Goal: Find specific page/section: Find specific page/section

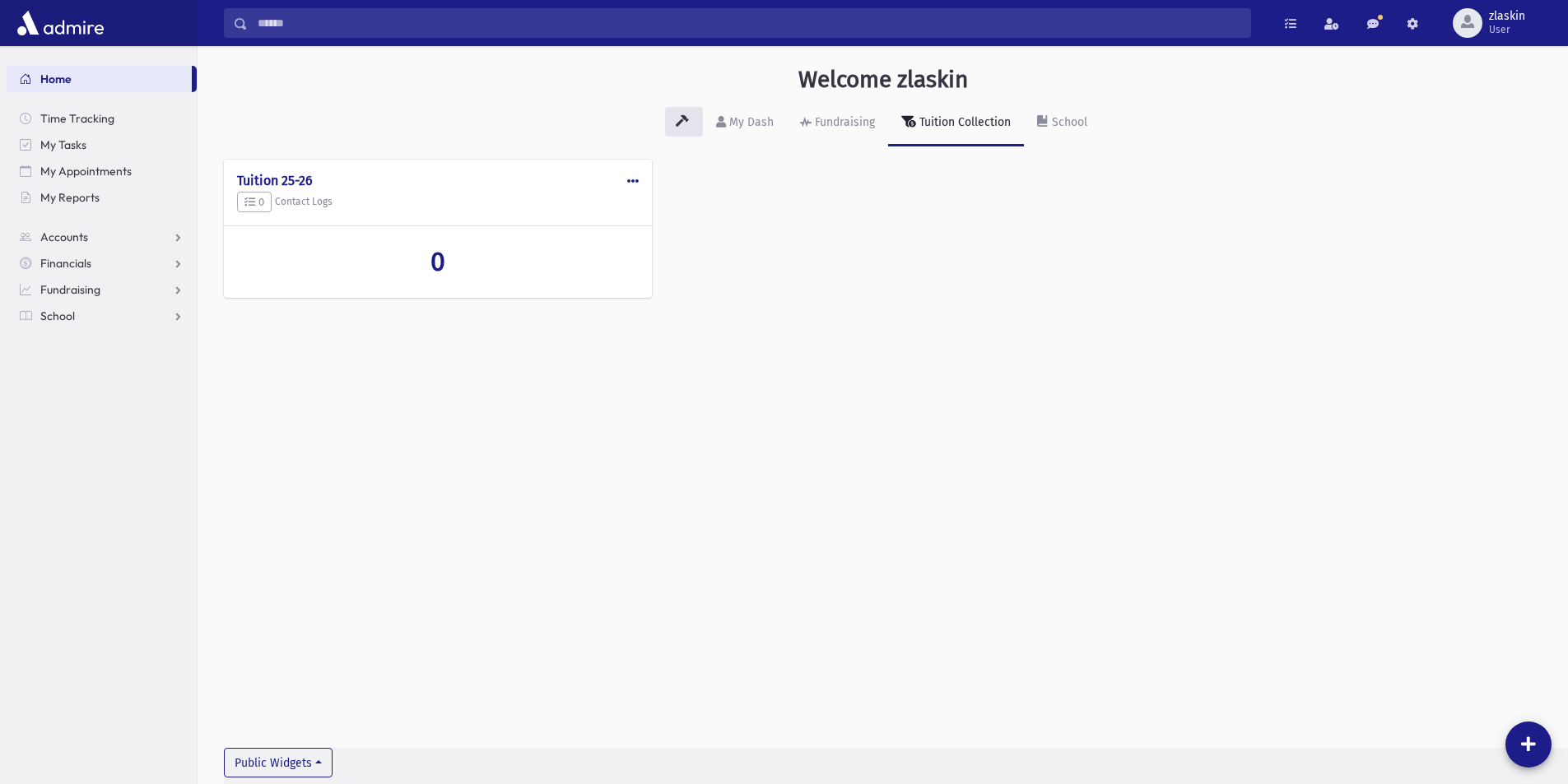
click at [322, 28] on input "Search" at bounding box center [749, 23] width 1003 height 29
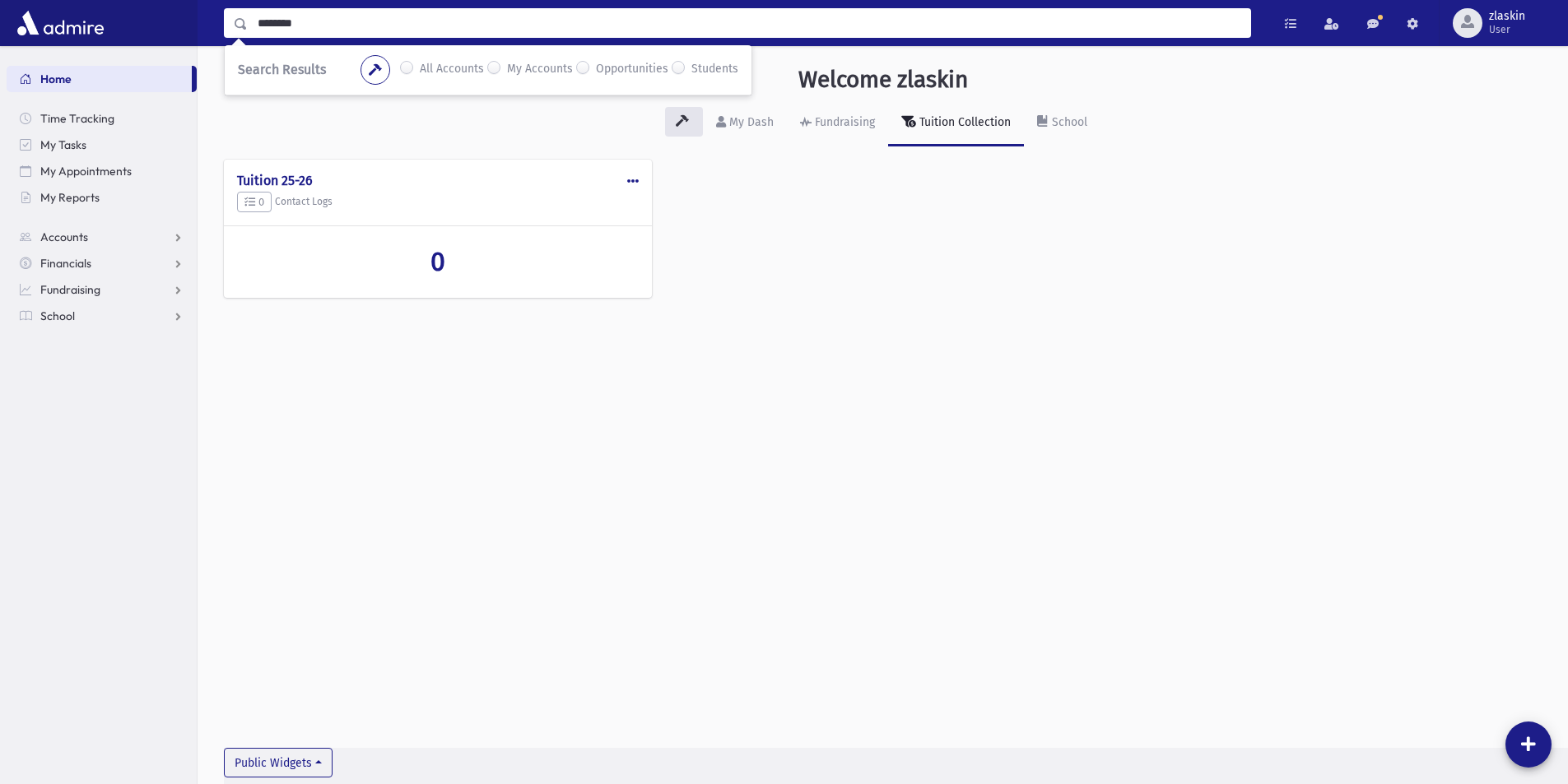
type input "********"
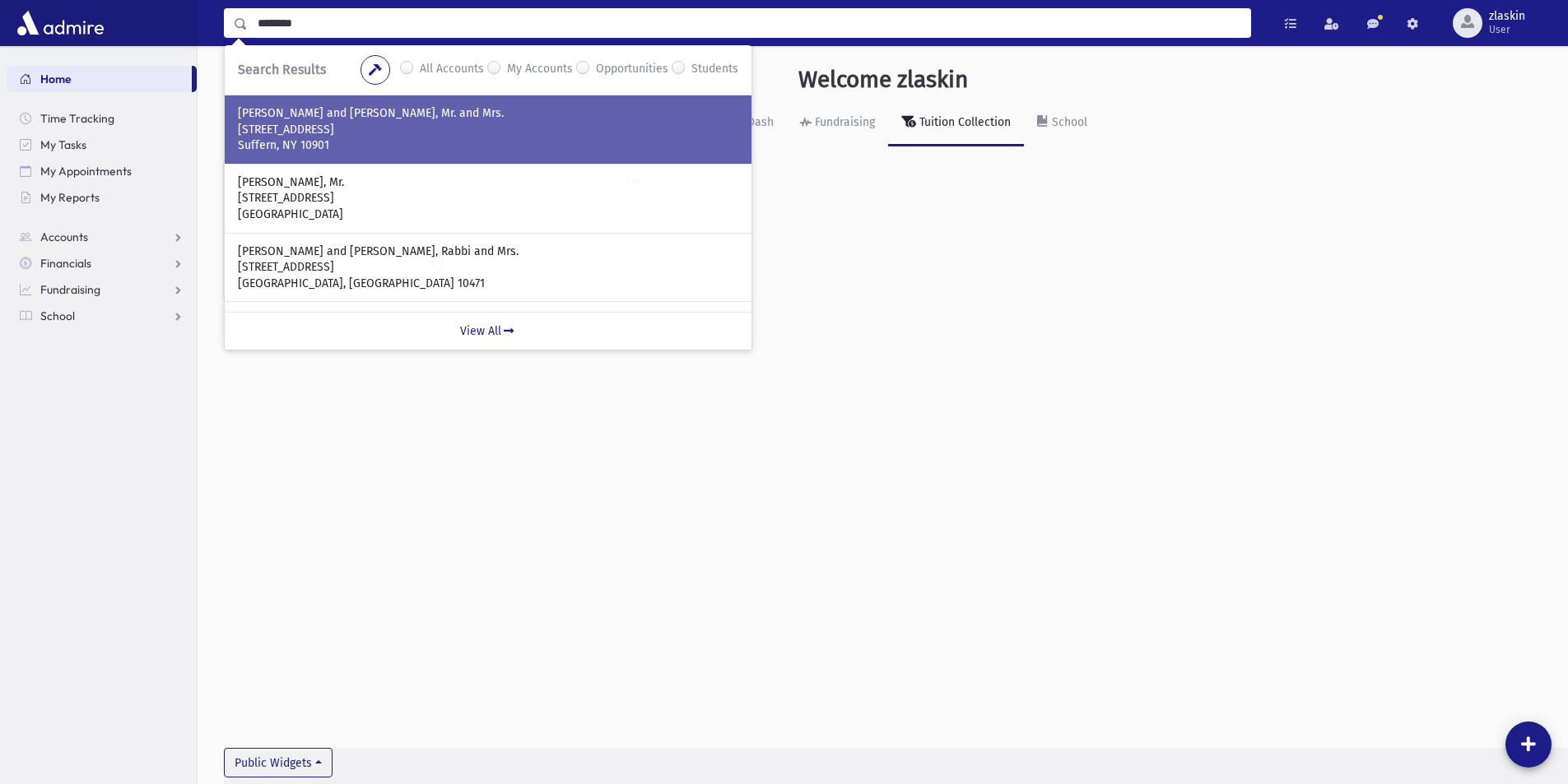
click at [291, 111] on p "[PERSON_NAME] and [PERSON_NAME], Mr. and Mrs." at bounding box center [488, 113] width 500 height 17
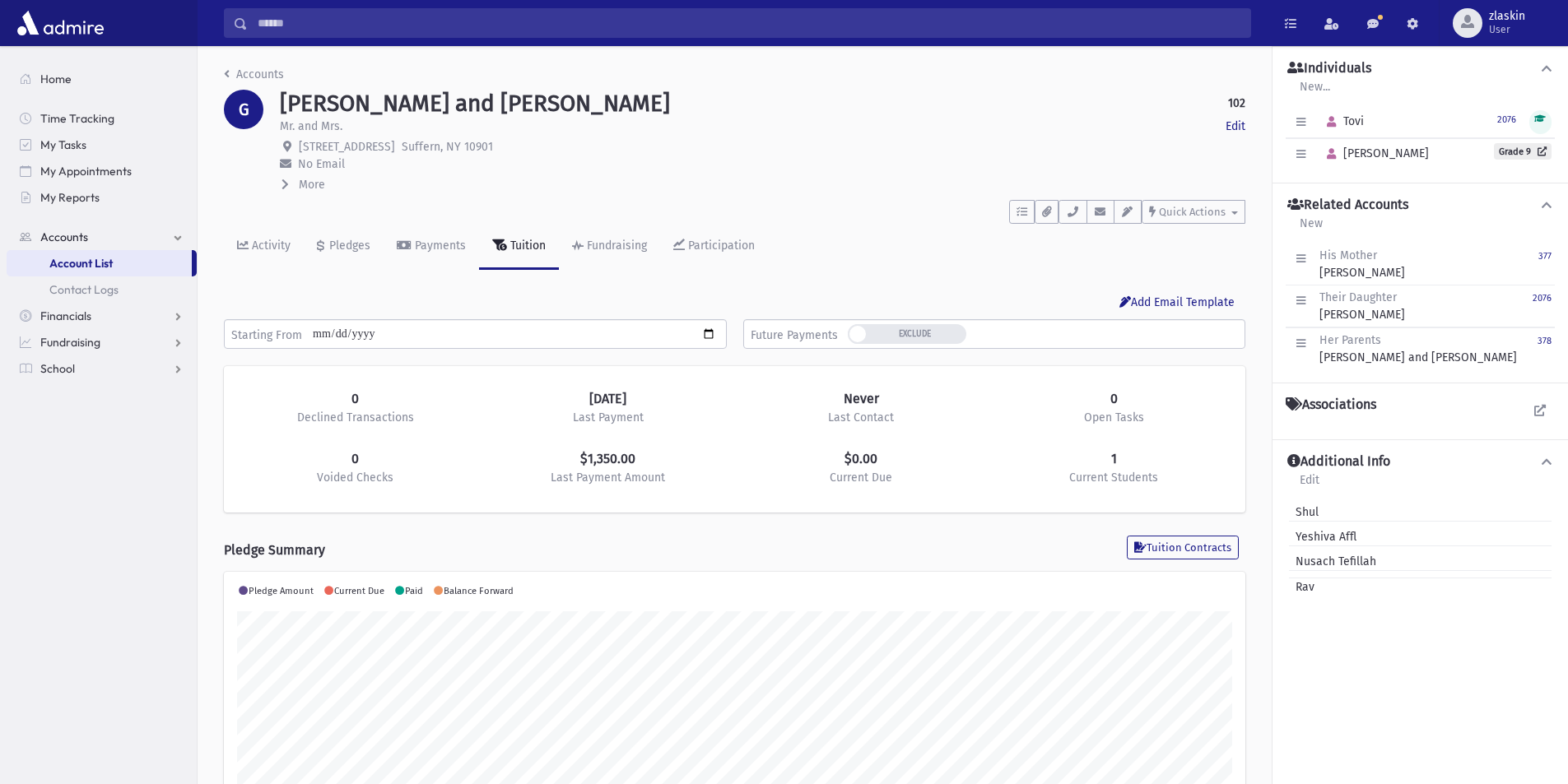
scroll to position [259, 1022]
click at [236, 247] on link "Activity" at bounding box center [263, 246] width 79 height 46
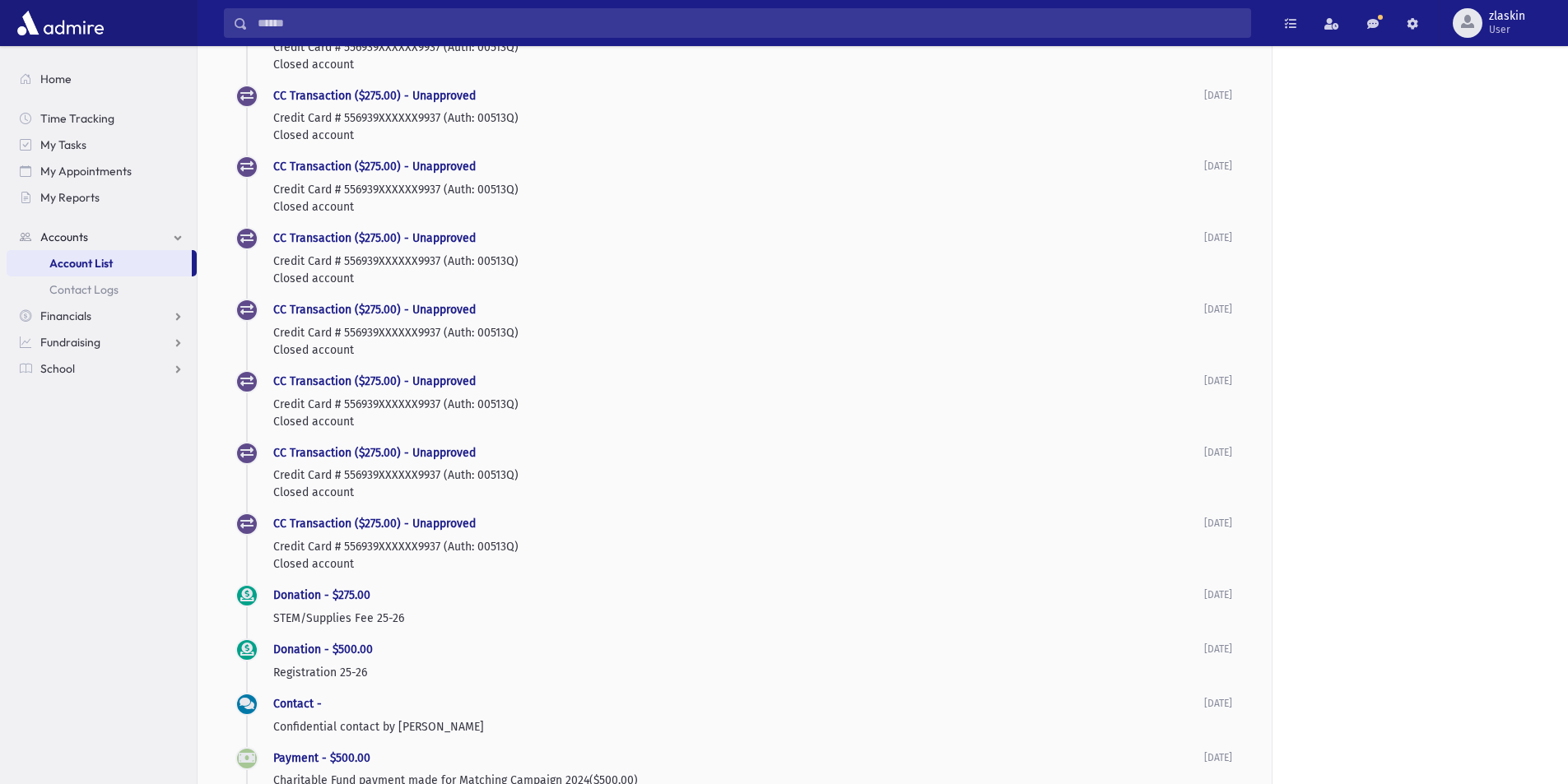
scroll to position [1234, 0]
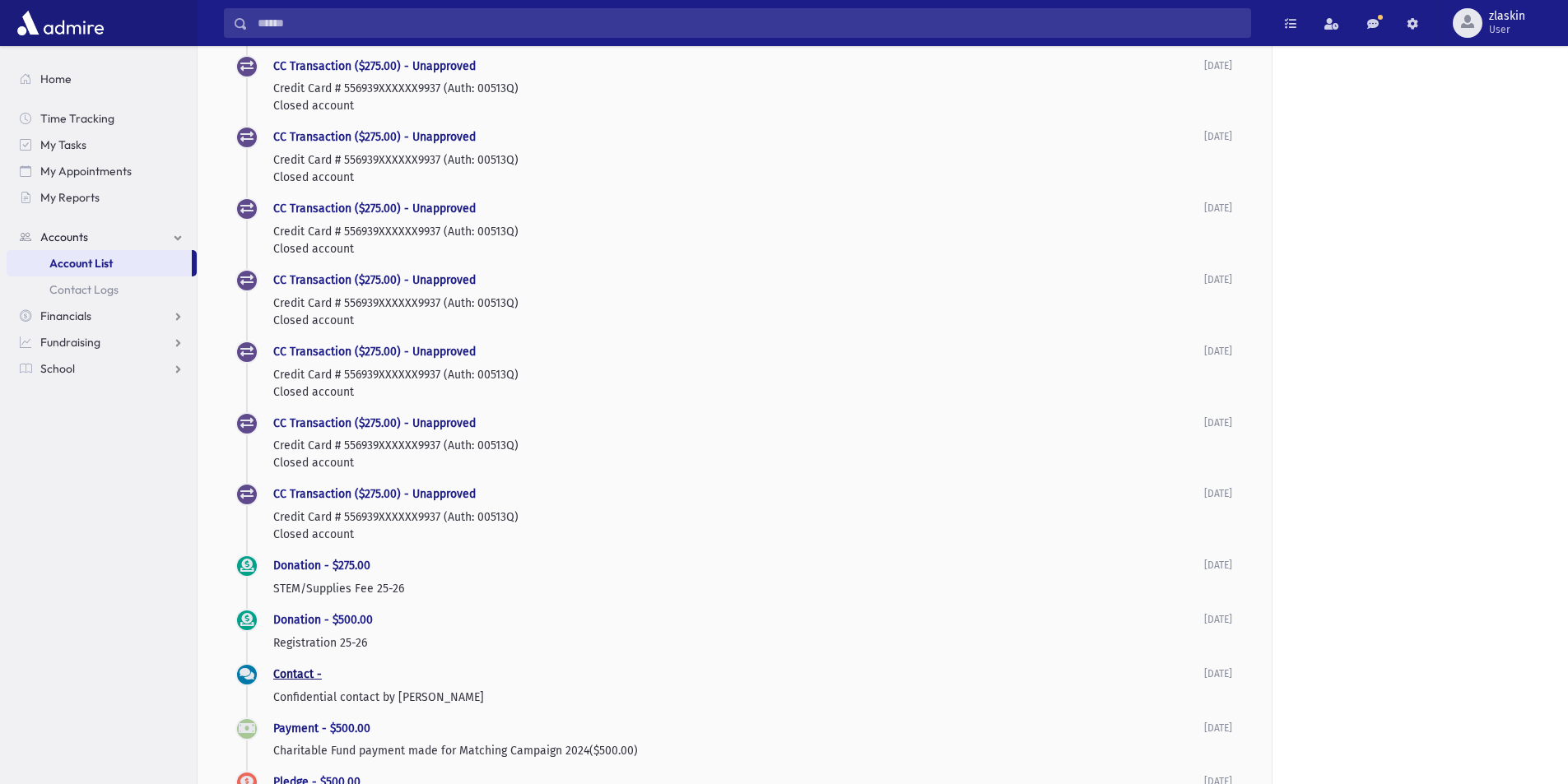
click at [282, 674] on link "Contact -" at bounding box center [298, 674] width 49 height 14
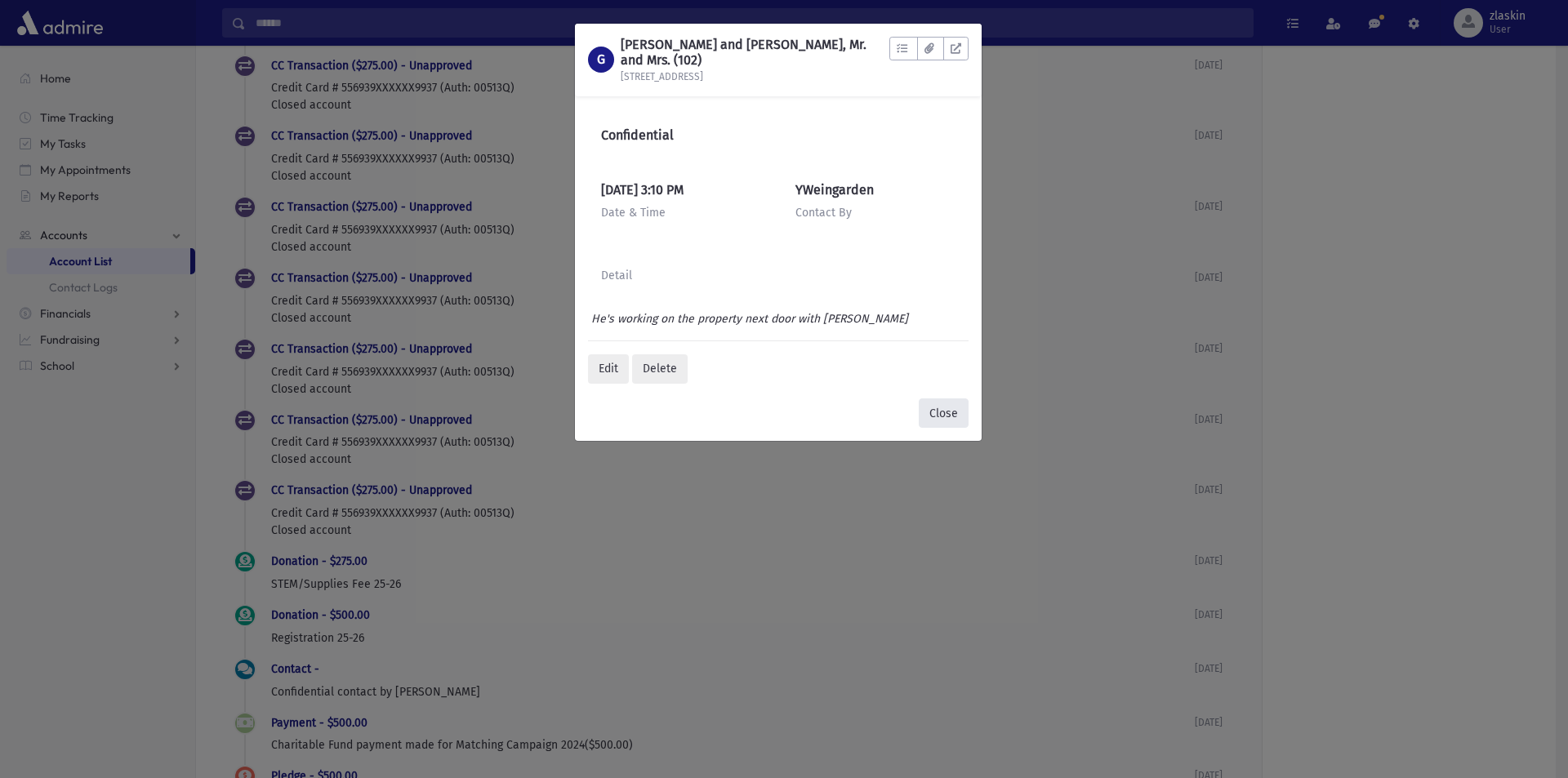
click at [944, 417] on button "Close" at bounding box center [944, 413] width 50 height 29
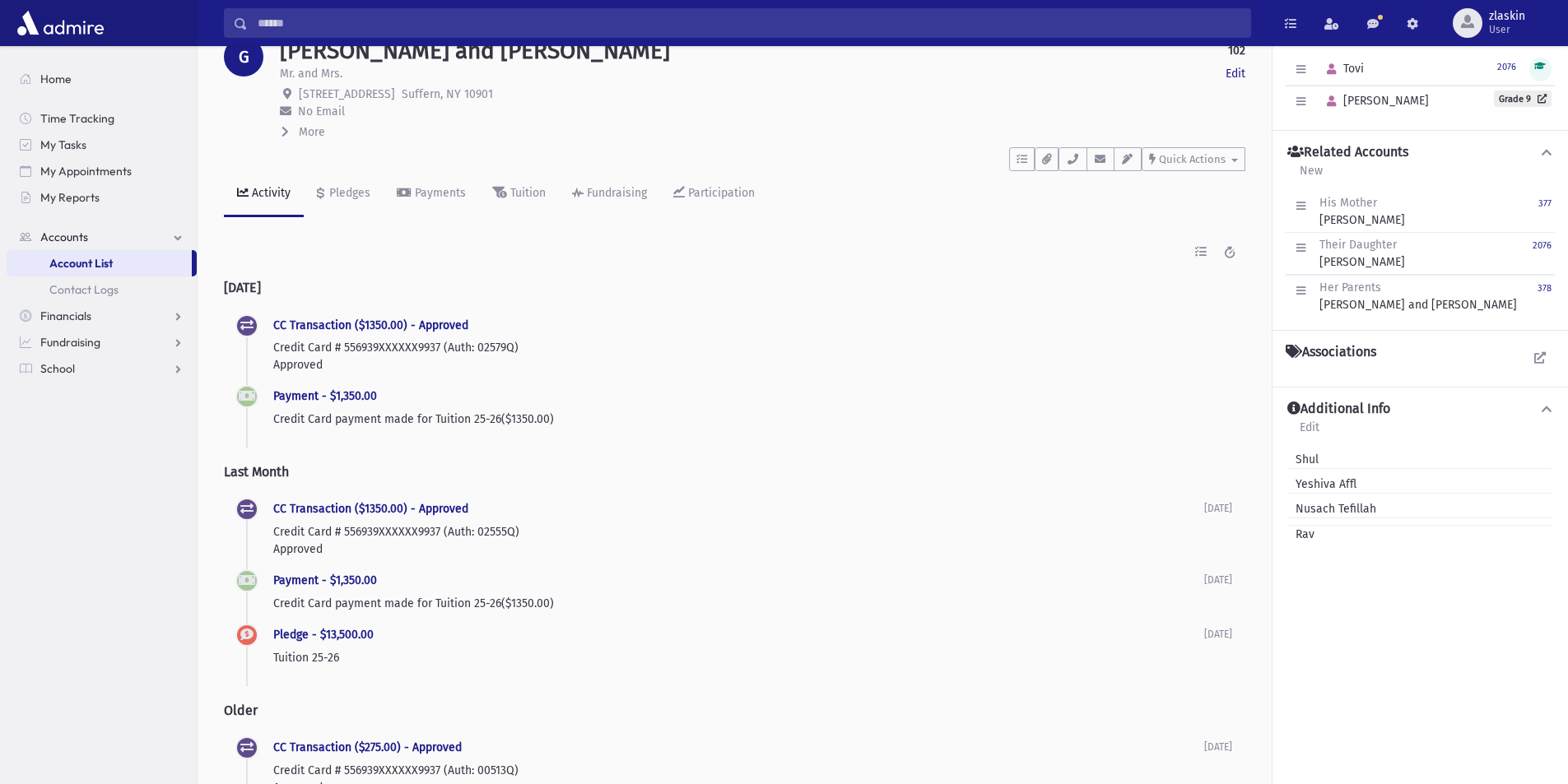
scroll to position [0, 0]
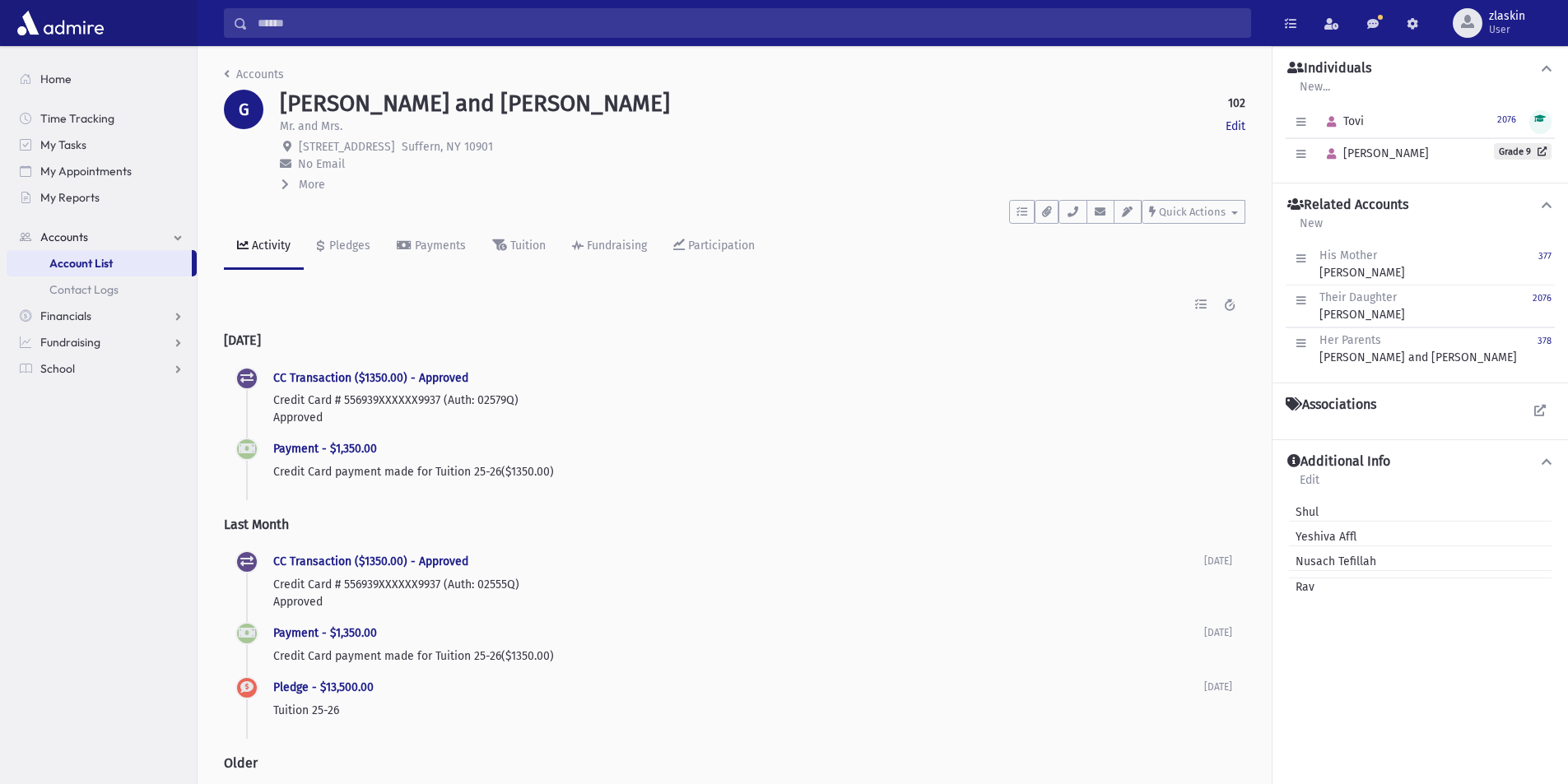
click at [101, 264] on span "Account List" at bounding box center [80, 263] width 64 height 15
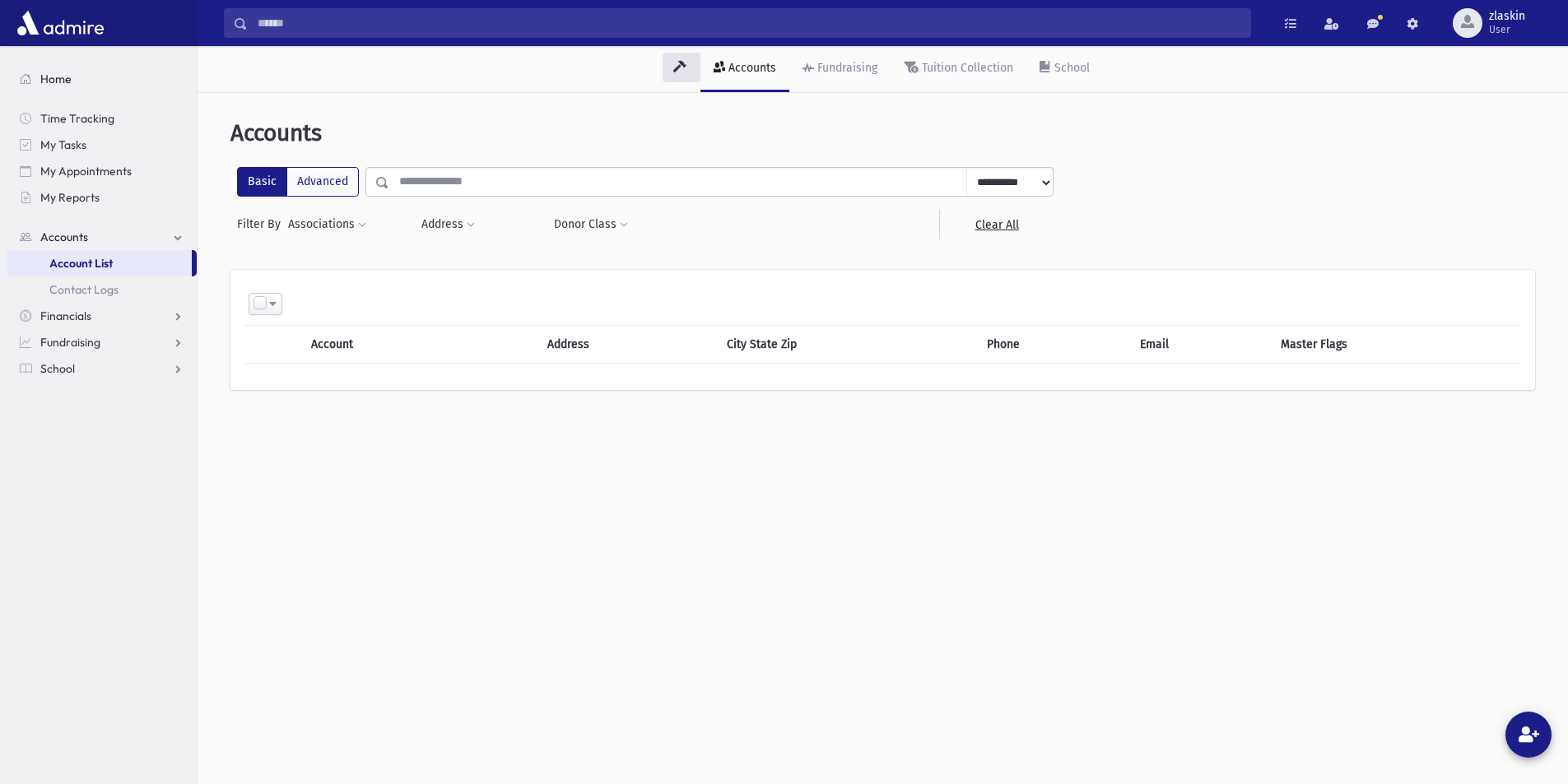
click at [55, 84] on span "Home" at bounding box center [56, 78] width 31 height 15
